Goal: Task Accomplishment & Management: Manage account settings

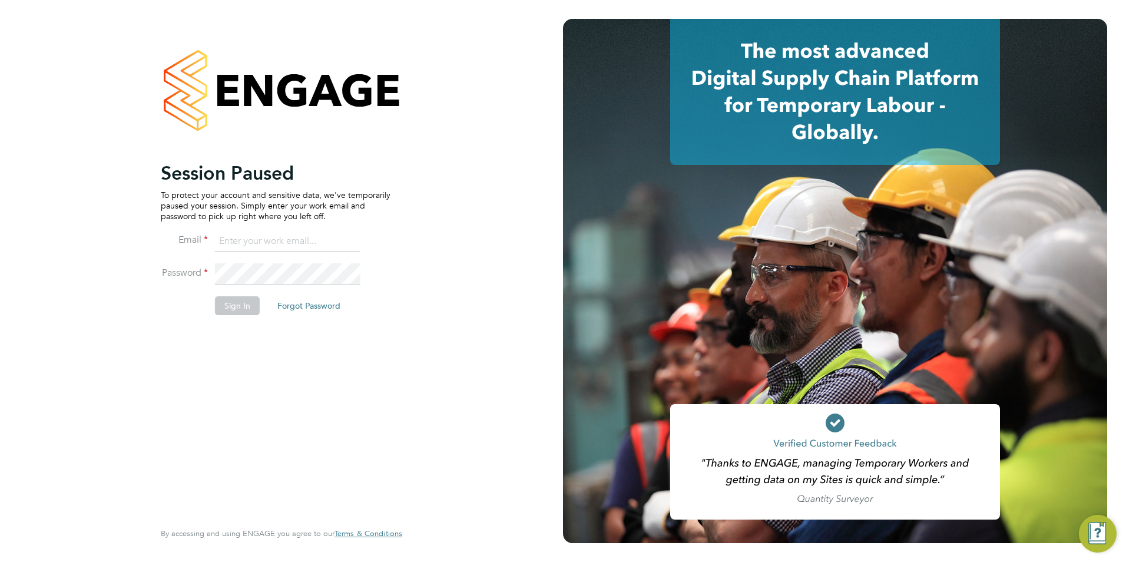
type input "[PERSON_NAME][EMAIL_ADDRESS][DOMAIN_NAME]"
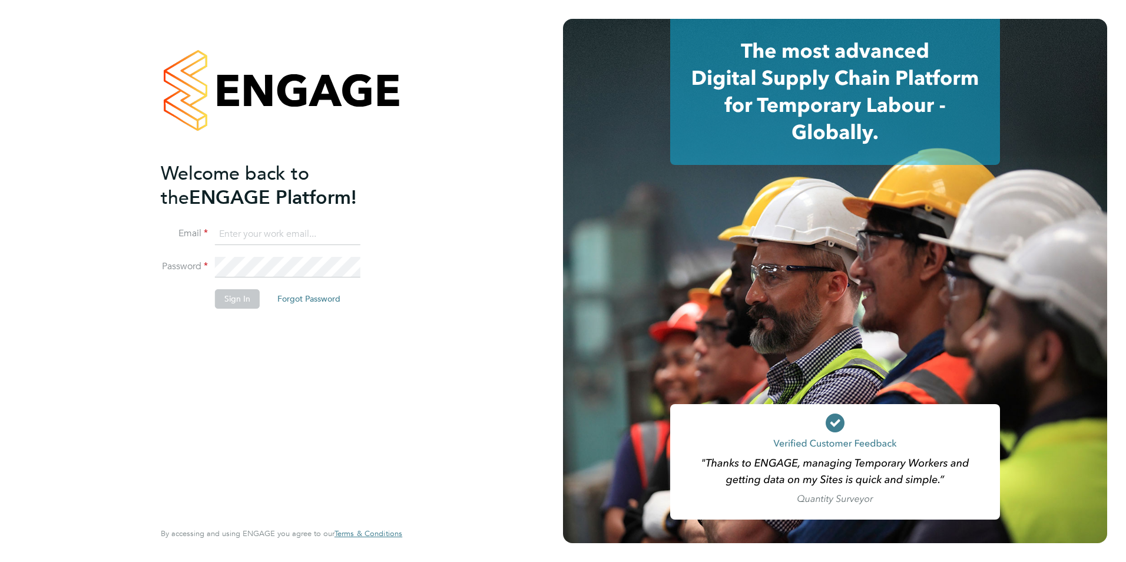
type input "becky@carbonrecruitment.co.uk"
click at [242, 301] on button "Sign In" at bounding box center [237, 298] width 45 height 19
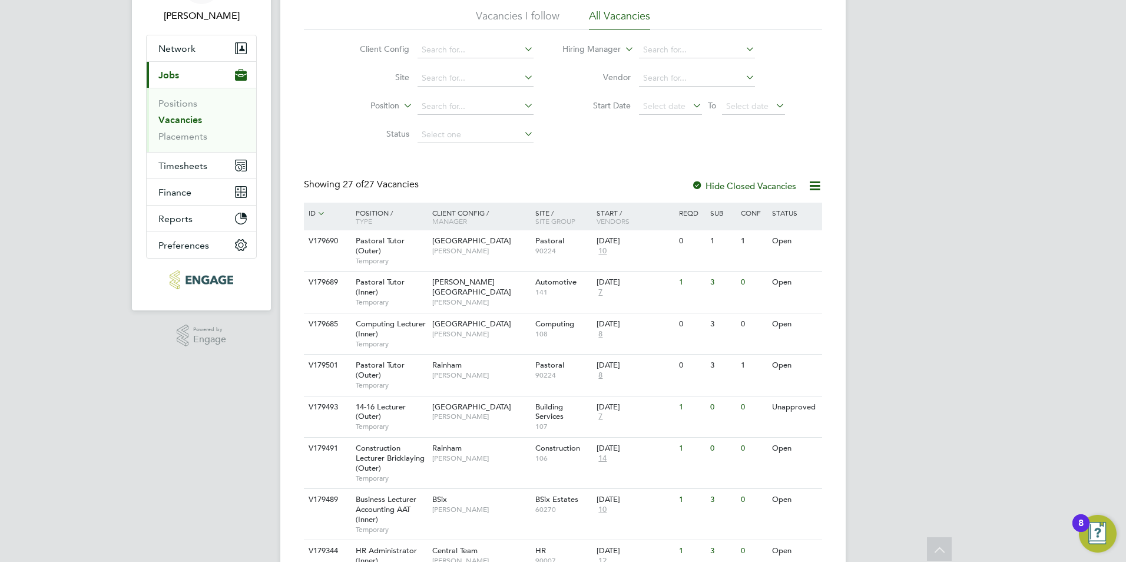
scroll to position [80, 0]
click at [653, 257] on div "03 Sep 2025 10" at bounding box center [625, 245] width 62 height 32
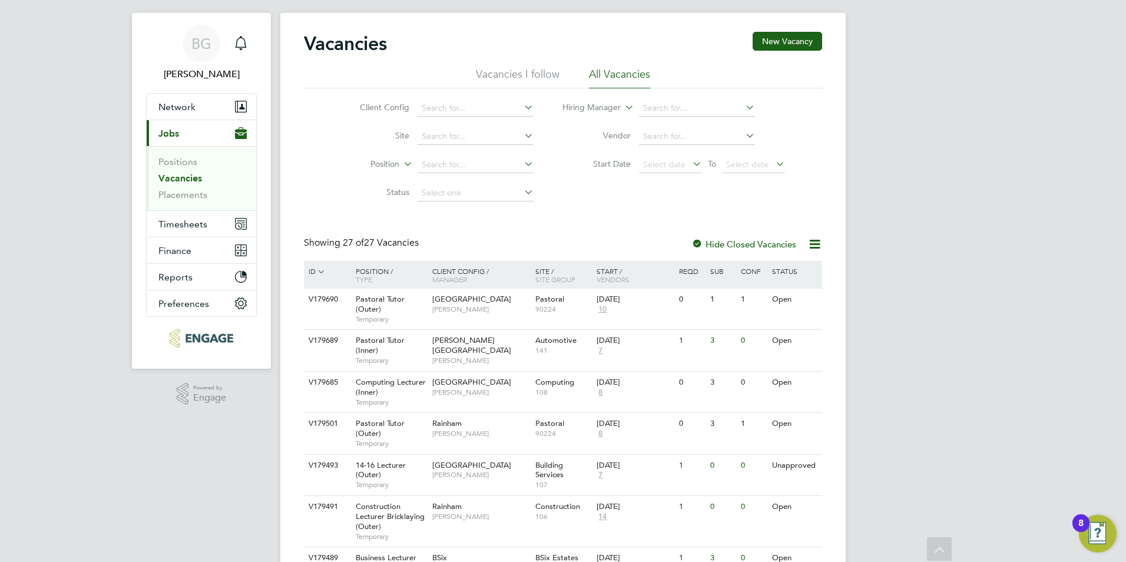
scroll to position [0, 0]
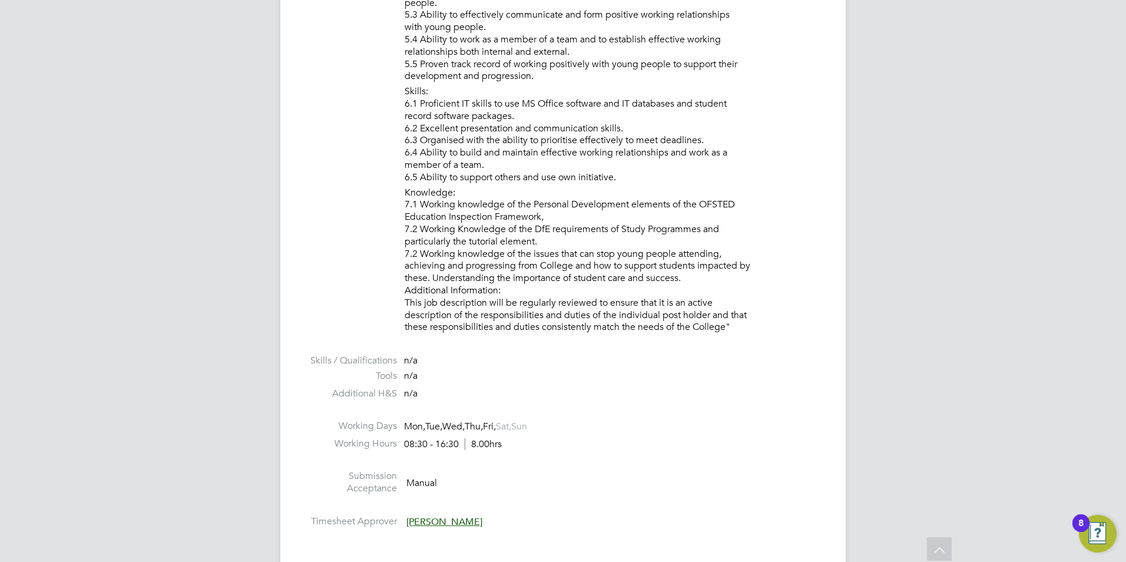
scroll to position [1575, 0]
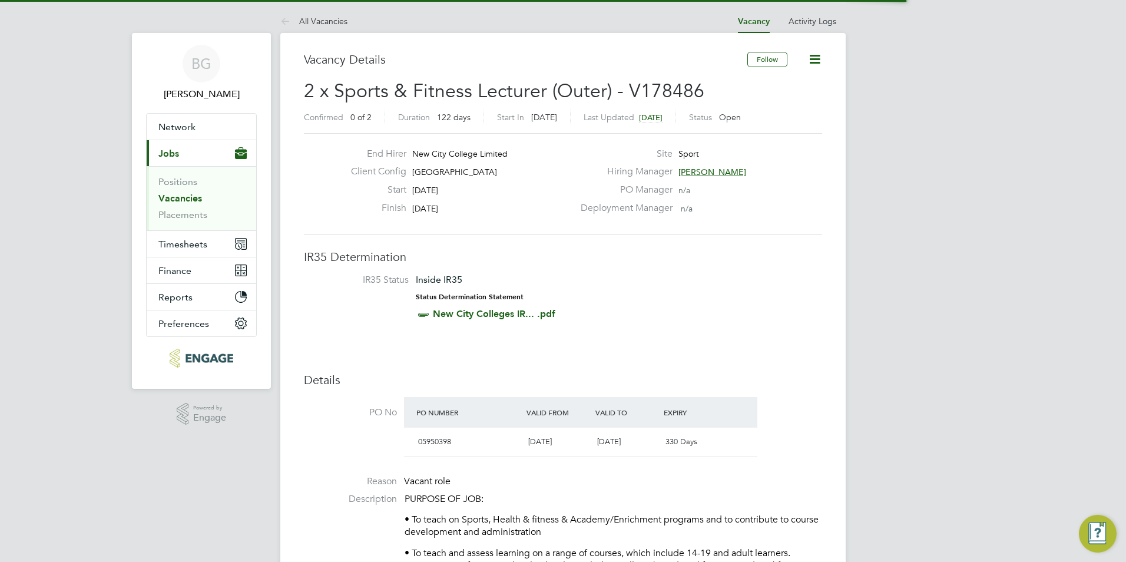
scroll to position [35, 82]
